Goal: Transaction & Acquisition: Purchase product/service

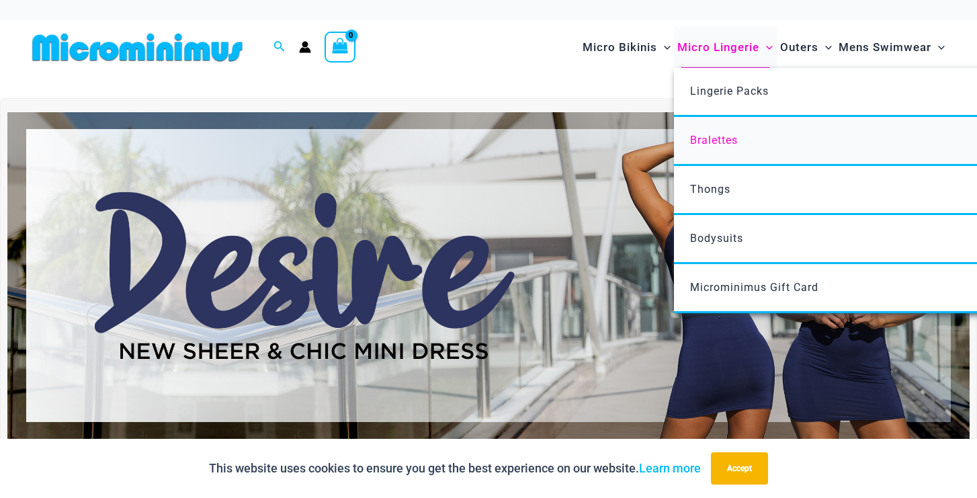
click at [716, 143] on span "Bralettes" at bounding box center [714, 140] width 48 height 13
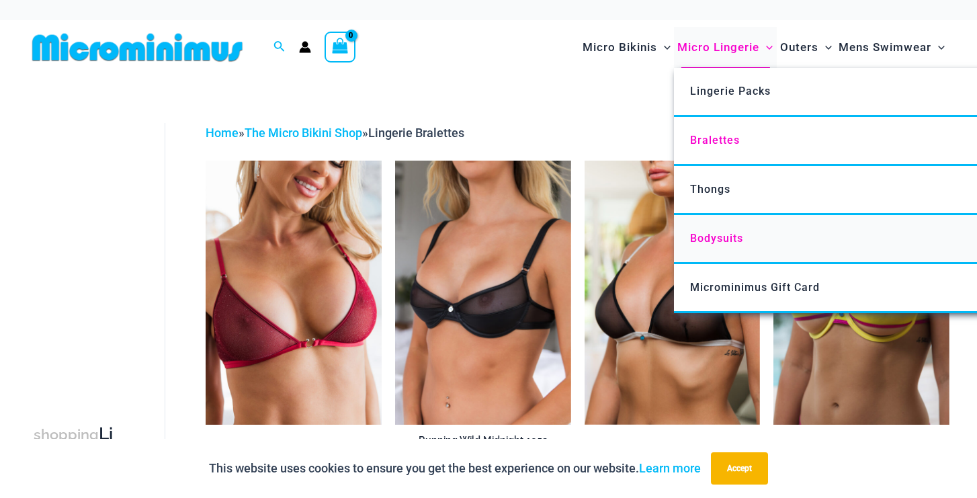
click at [697, 232] on span "Bodysuits" at bounding box center [716, 238] width 53 height 13
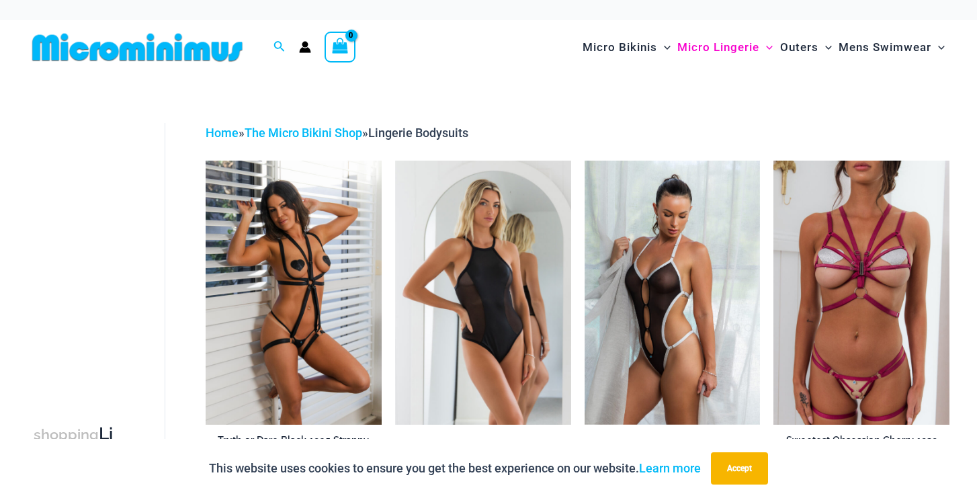
scroll to position [5, 0]
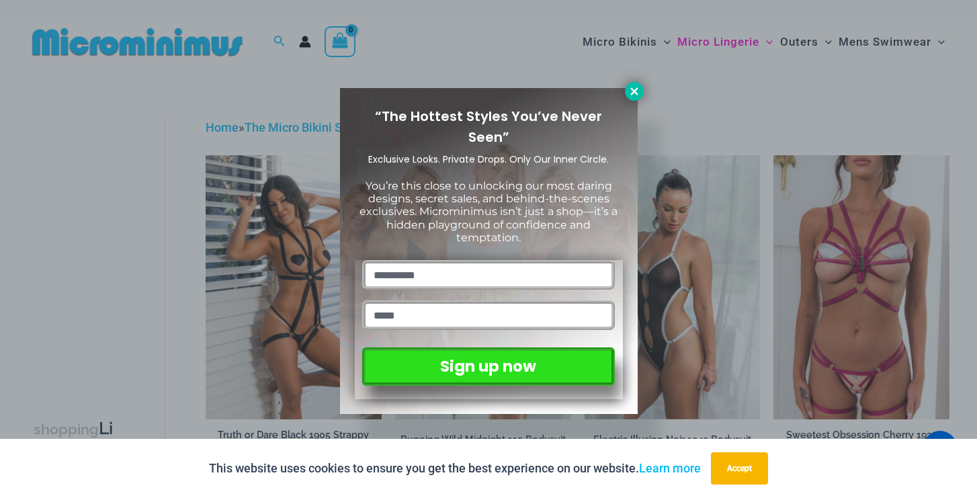
click at [636, 94] on icon at bounding box center [633, 90] width 7 height 7
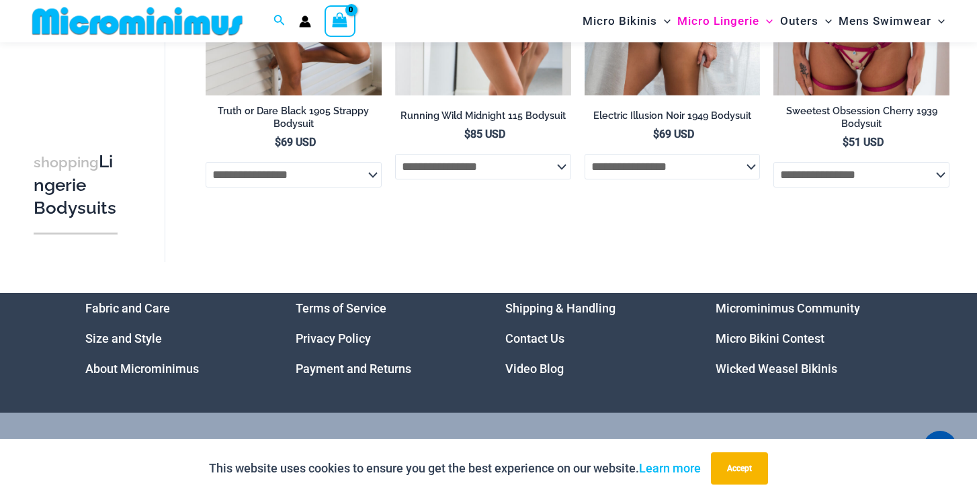
scroll to position [69, 0]
